Goal: Navigation & Orientation: Find specific page/section

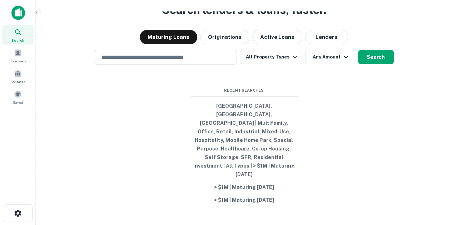
click at [24, 107] on div "Search Borrowers Contacts Saved" at bounding box center [18, 56] width 36 height 113
click at [29, 99] on div "Saved" at bounding box center [17, 97] width 31 height 19
